Goal: Information Seeking & Learning: Learn about a topic

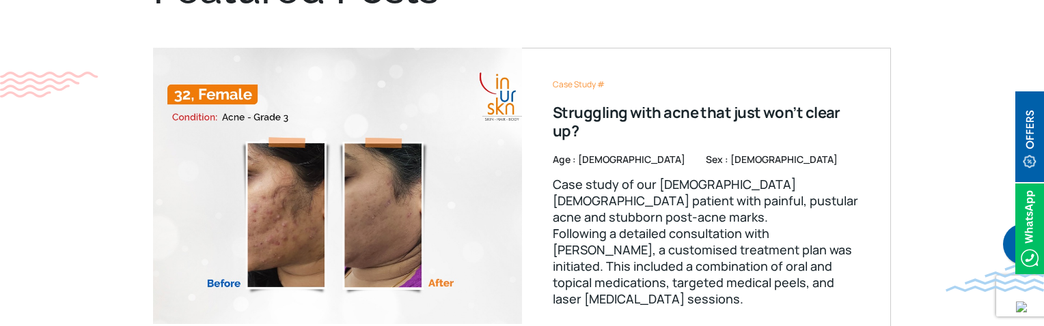
scroll to position [751, 0]
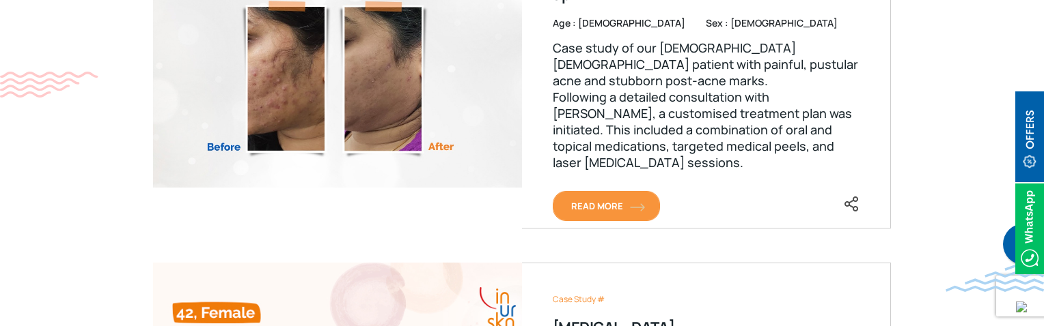
click at [604, 206] on span "Read More" at bounding box center [606, 206] width 70 height 12
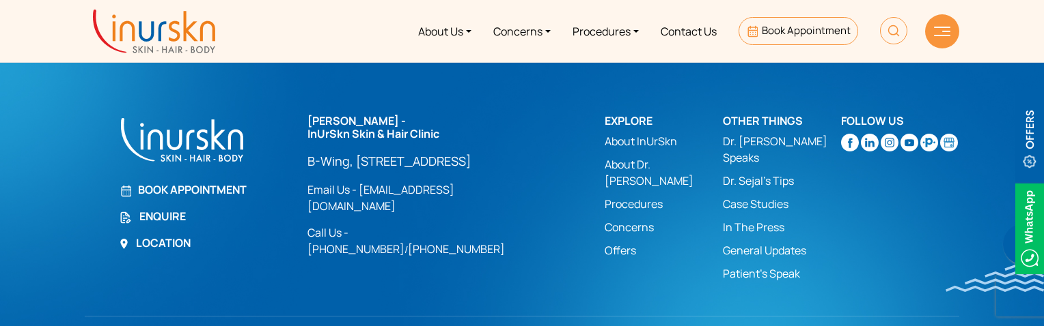
click at [96, 31] on img at bounding box center [154, 32] width 122 height 44
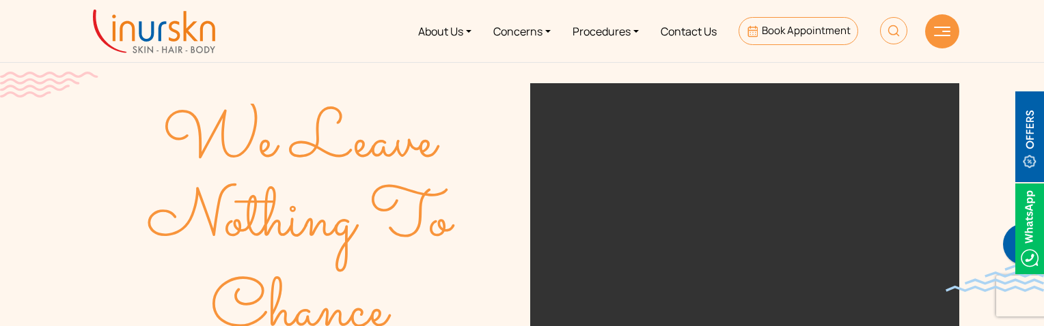
click at [932, 31] on div at bounding box center [942, 31] width 34 height 34
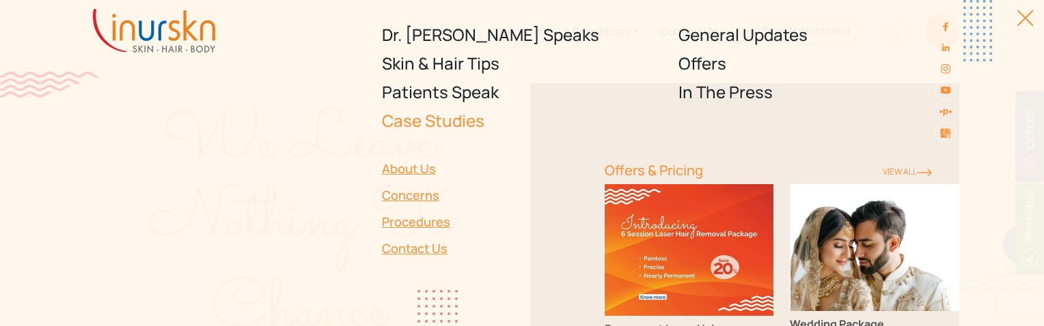
click at [422, 126] on link "Case Studies" at bounding box center [522, 121] width 281 height 29
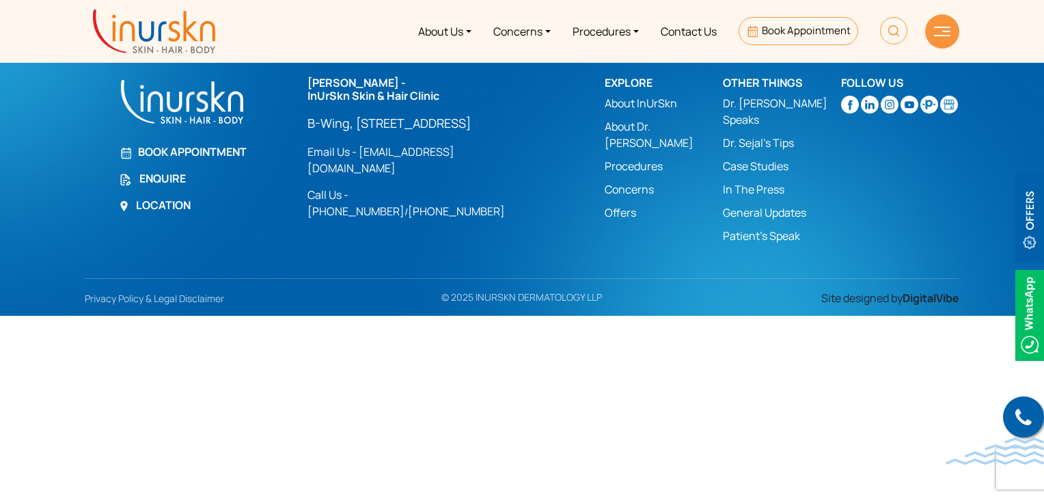
click at [182, 22] on img at bounding box center [154, 32] width 122 height 44
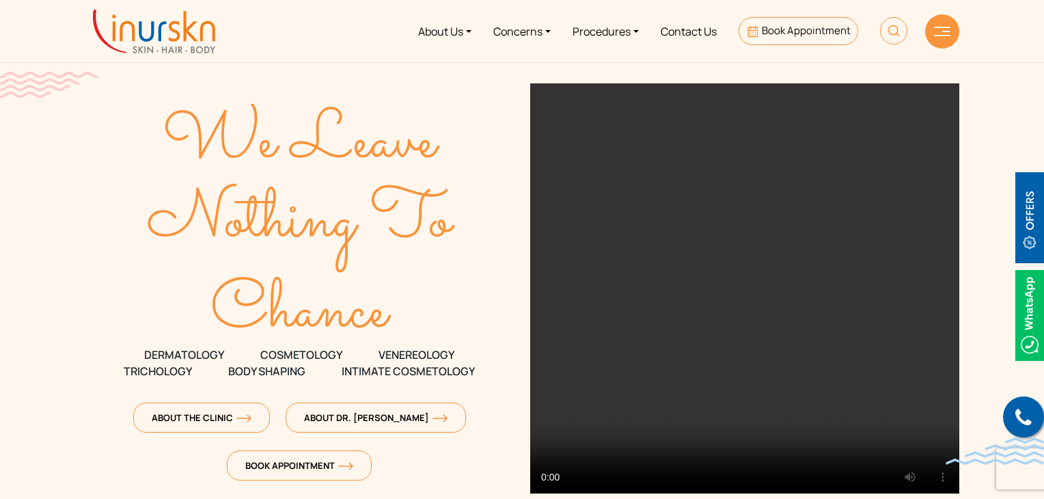
click at [943, 28] on img at bounding box center [942, 32] width 16 height 10
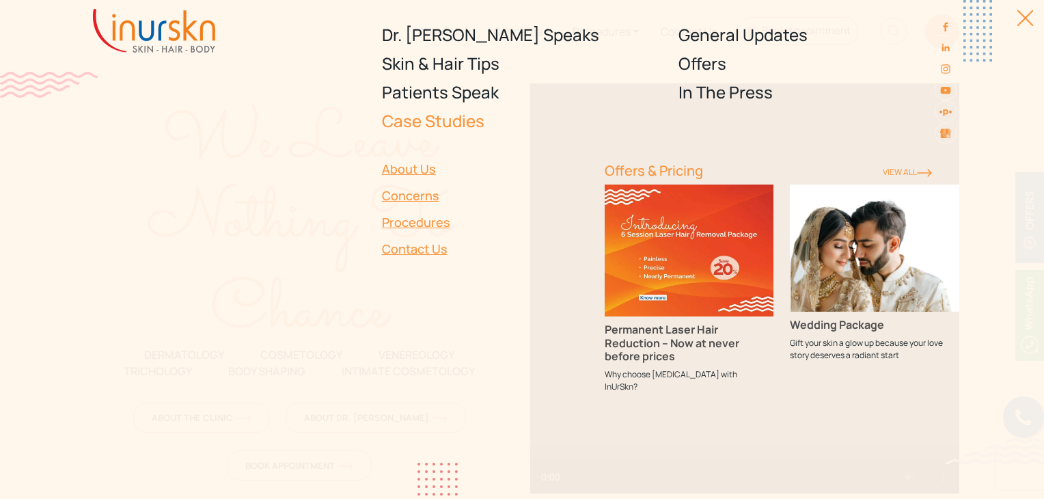
click at [454, 116] on link "Case Studies" at bounding box center [522, 121] width 281 height 29
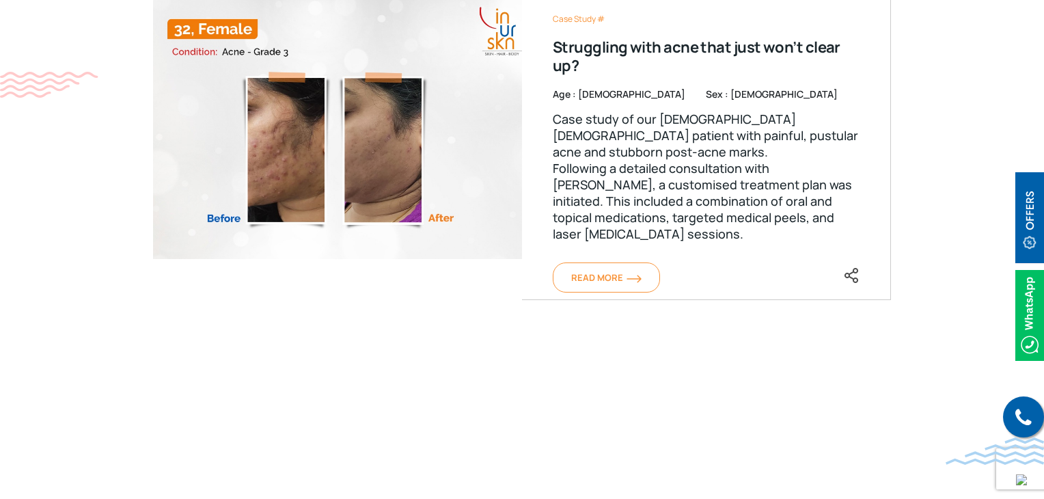
scroll to position [683, 0]
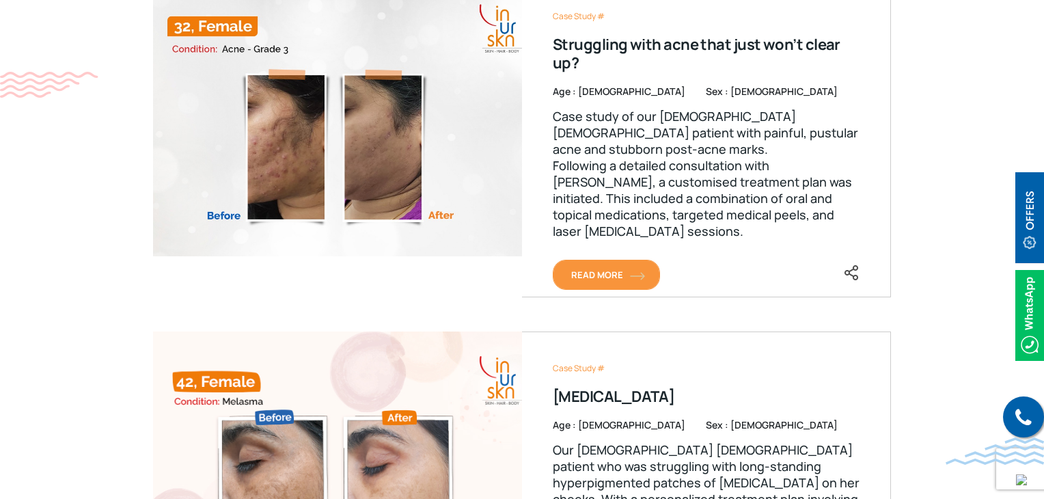
click at [595, 270] on span "Read More" at bounding box center [606, 274] width 70 height 12
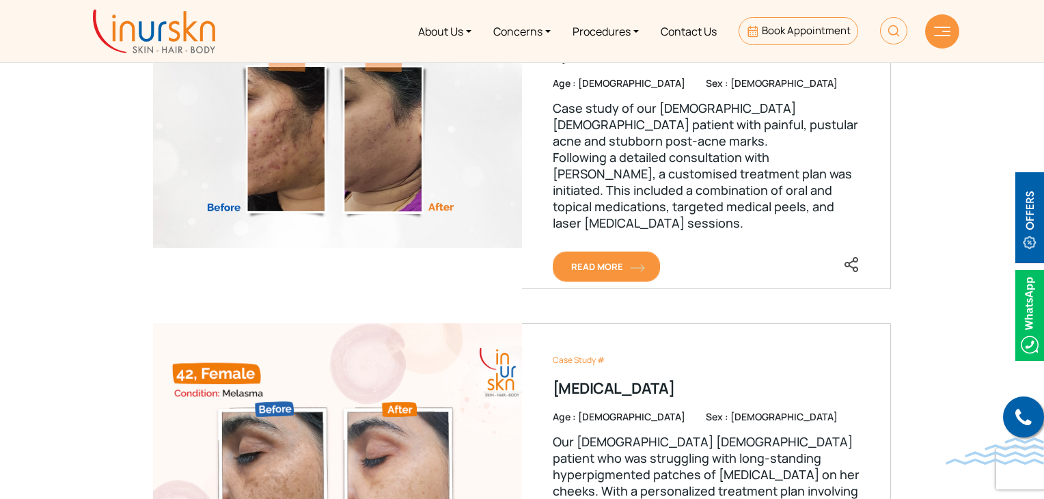
click at [600, 271] on link "Read More" at bounding box center [606, 266] width 107 height 30
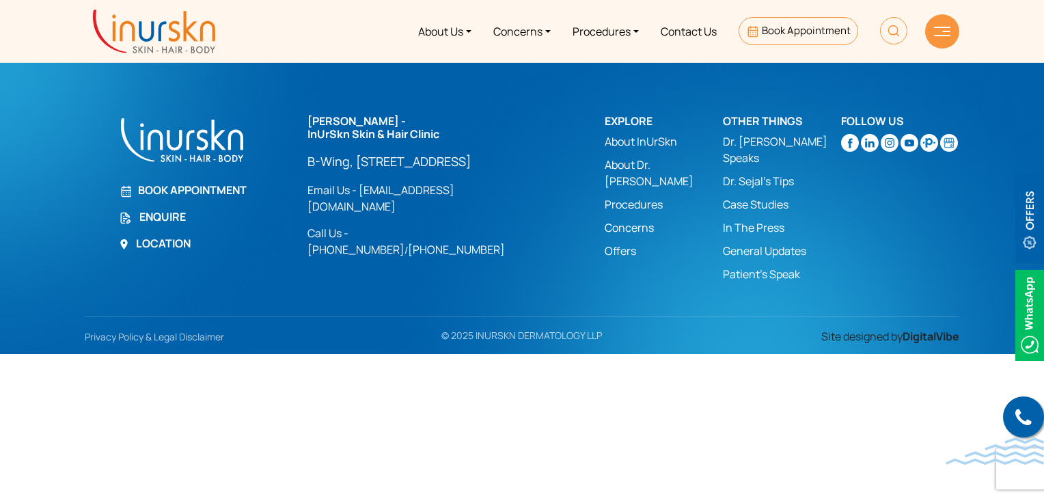
click at [172, 45] on img at bounding box center [154, 32] width 122 height 44
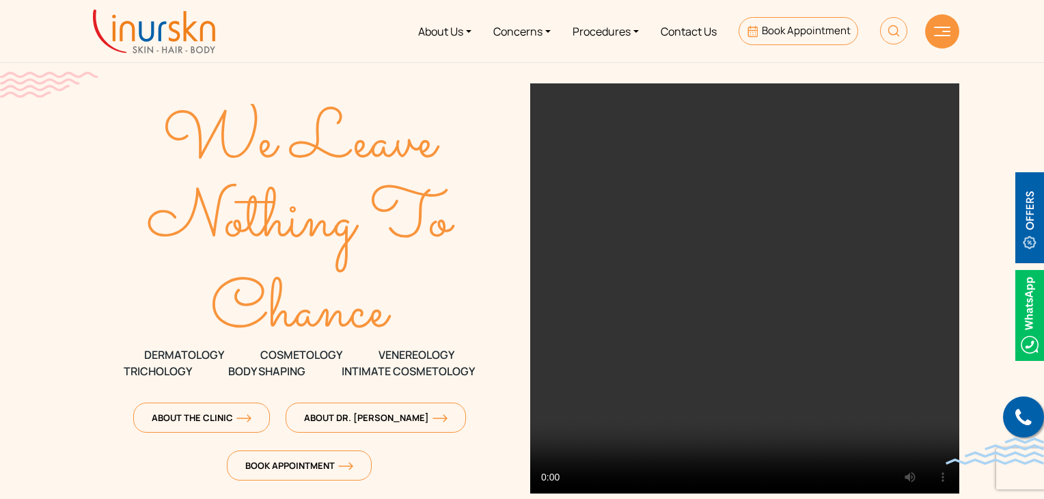
click at [941, 23] on div at bounding box center [942, 31] width 34 height 34
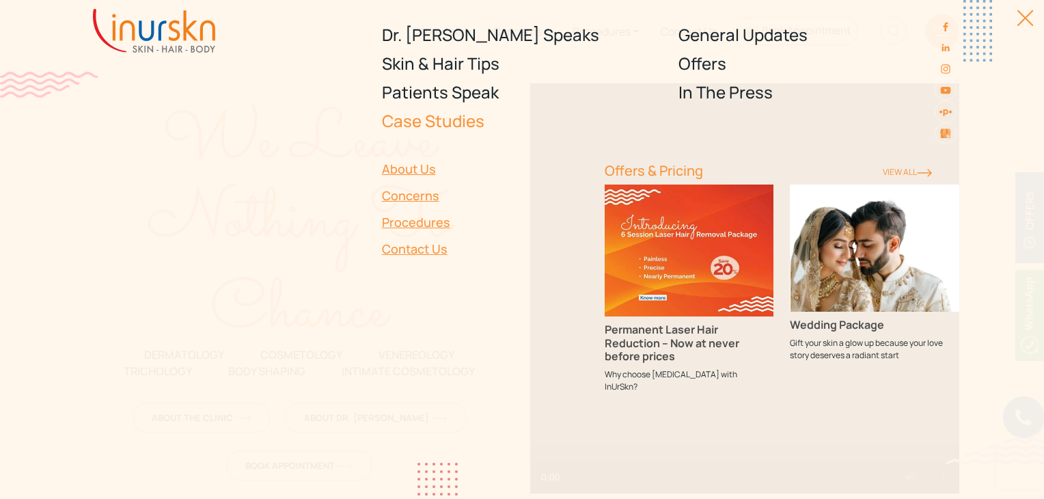
click at [415, 113] on link "Case Studies" at bounding box center [522, 121] width 281 height 29
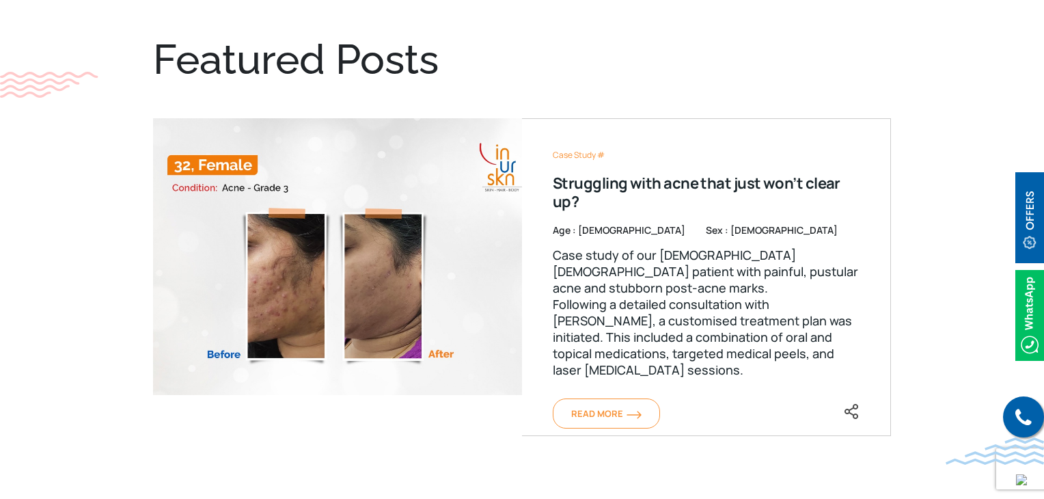
scroll to position [546, 0]
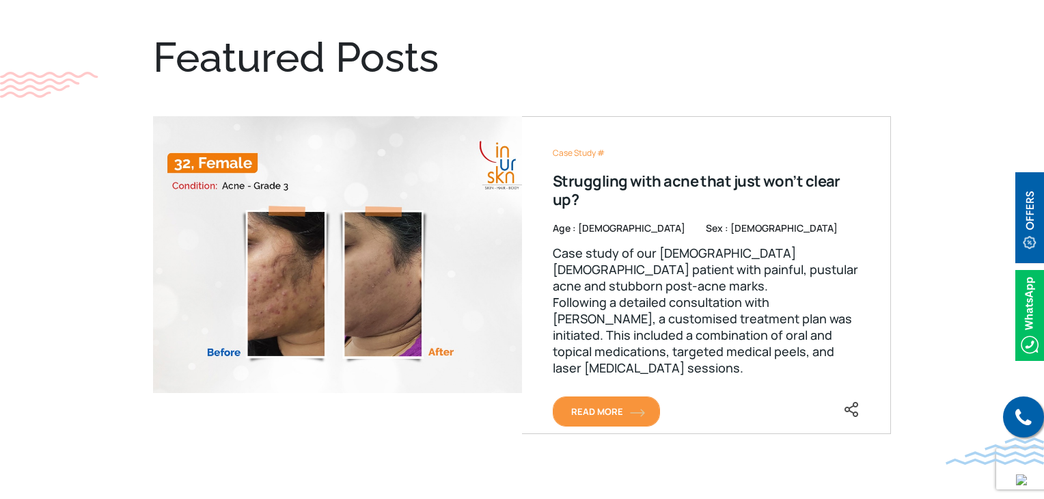
click at [583, 416] on span "Read More" at bounding box center [606, 411] width 70 height 12
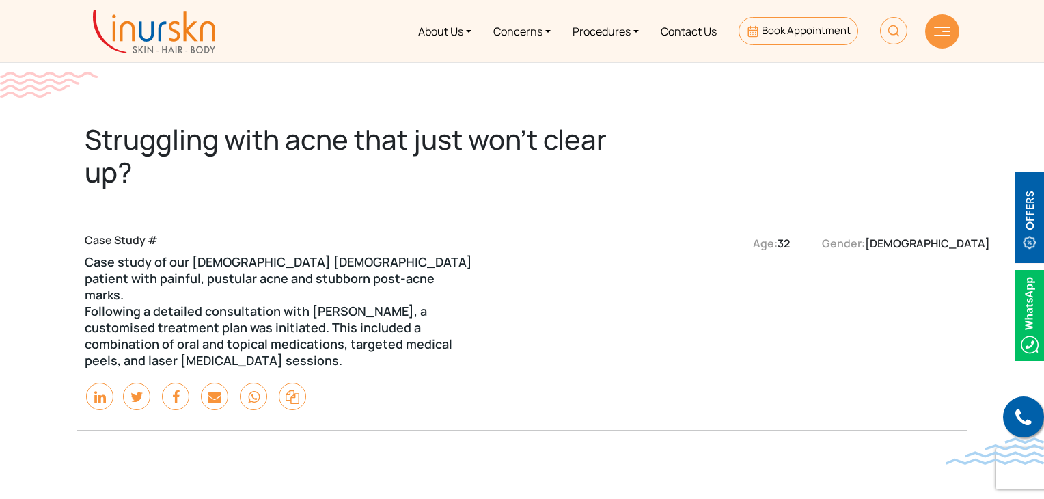
click at [178, 12] on img at bounding box center [154, 32] width 122 height 44
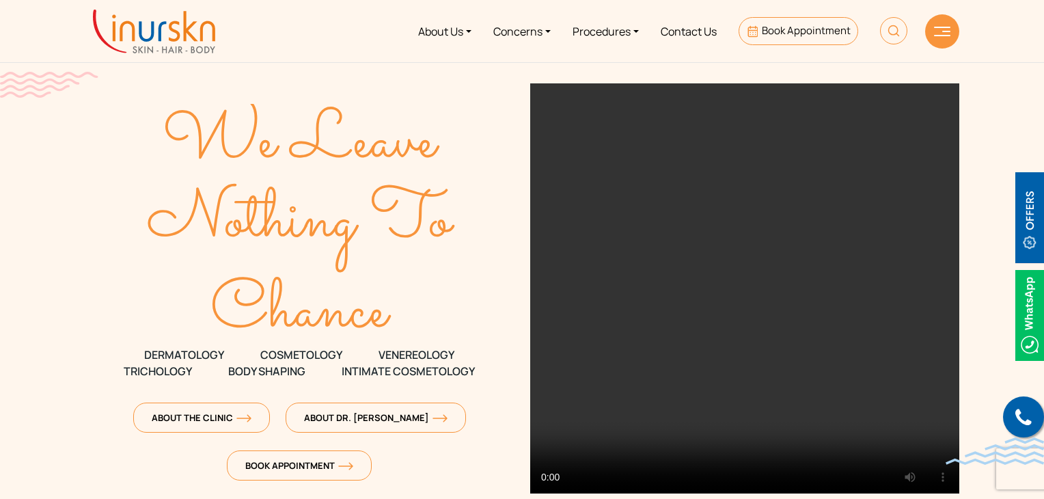
click at [941, 39] on div at bounding box center [942, 31] width 34 height 34
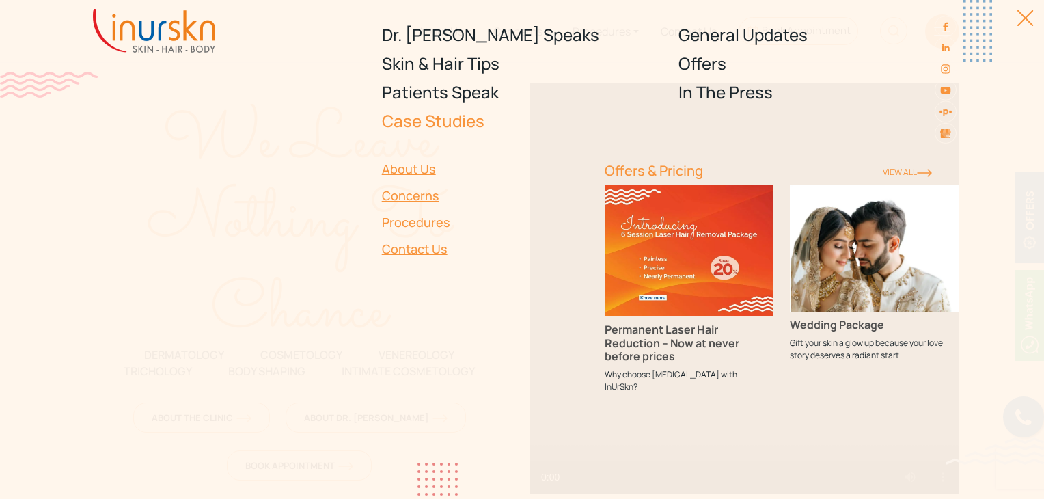
click at [420, 121] on link "Case Studies" at bounding box center [522, 121] width 281 height 29
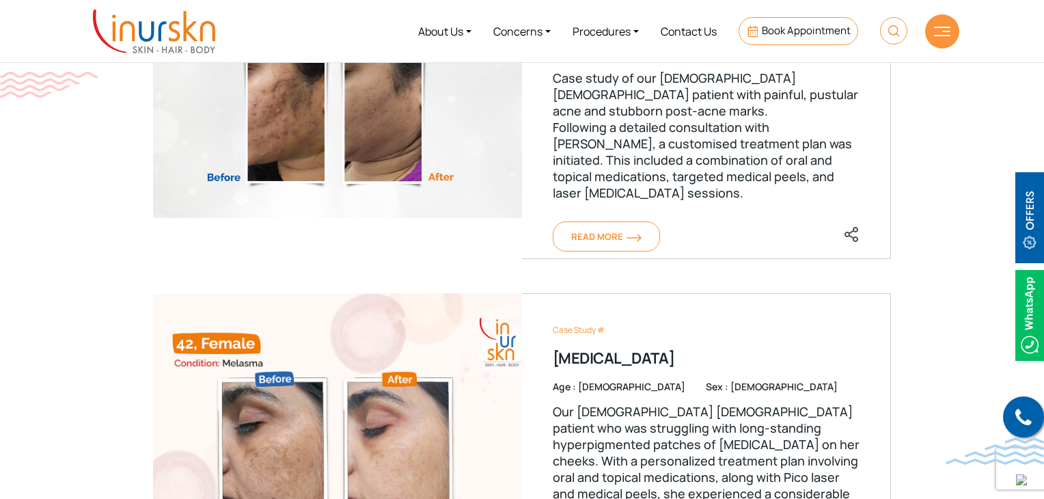
scroll to position [546, 0]
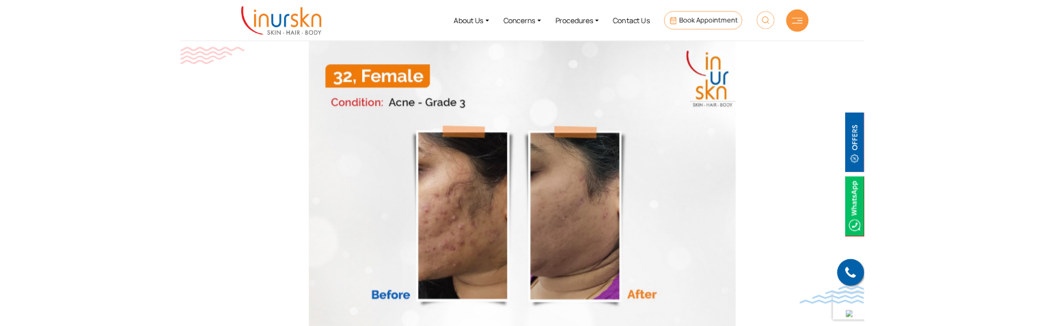
scroll to position [410, 0]
